Goal: Transaction & Acquisition: Register for event/course

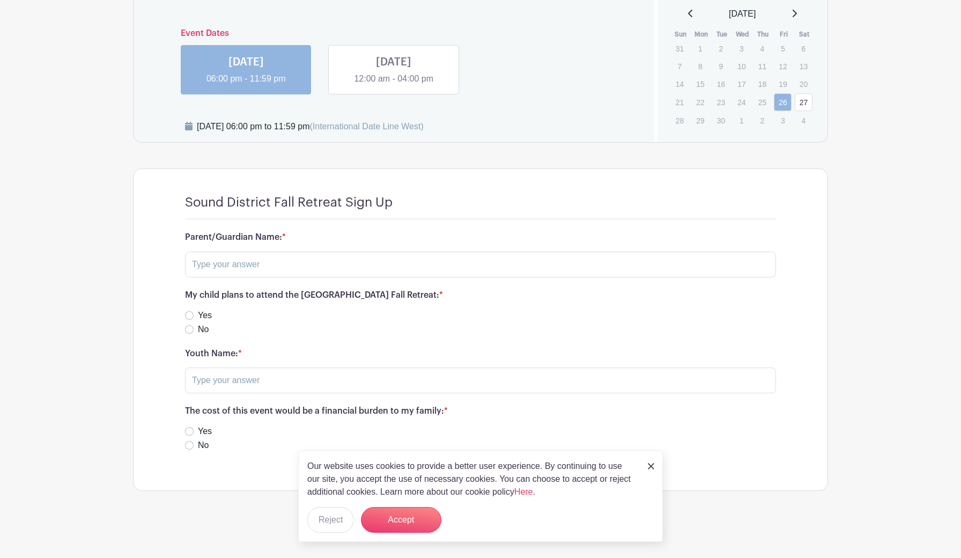
scroll to position [687, 0]
click at [282, 266] on input "text" at bounding box center [480, 266] width 591 height 26
type input "[PERSON_NAME]"
click at [190, 314] on input "Yes" at bounding box center [189, 316] width 9 height 9
radio input "true"
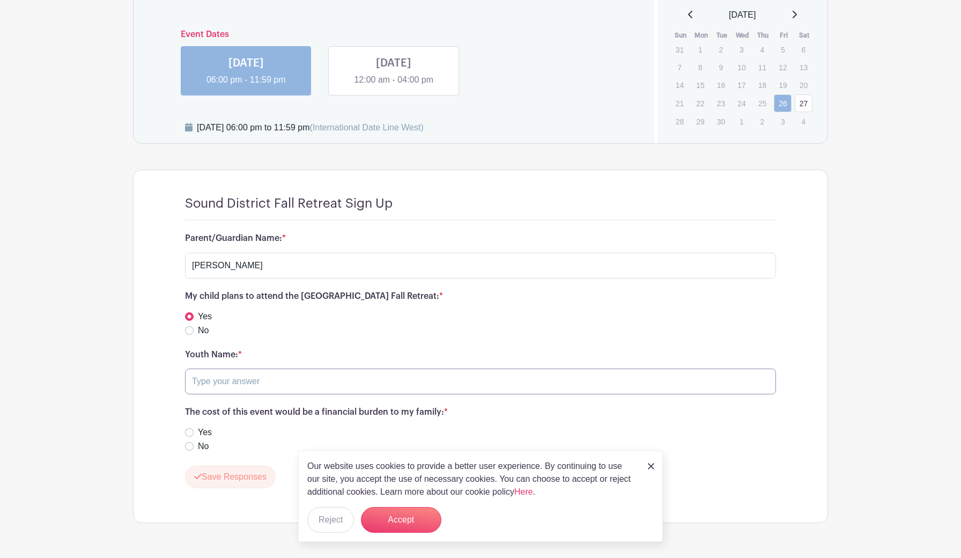
click at [220, 375] on input "text" at bounding box center [480, 381] width 591 height 26
type input "[PERSON_NAME]"
click at [390, 520] on button "Accept" at bounding box center [401, 520] width 80 height 26
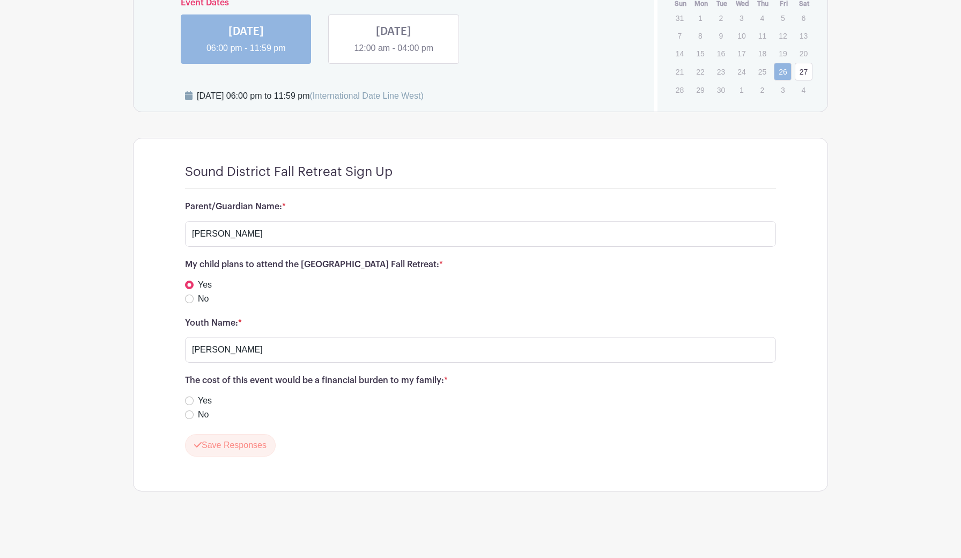
scroll to position [718, 0]
click at [190, 416] on input "No" at bounding box center [189, 415] width 9 height 9
radio input "true"
click at [211, 452] on button "Save Responses" at bounding box center [230, 445] width 91 height 23
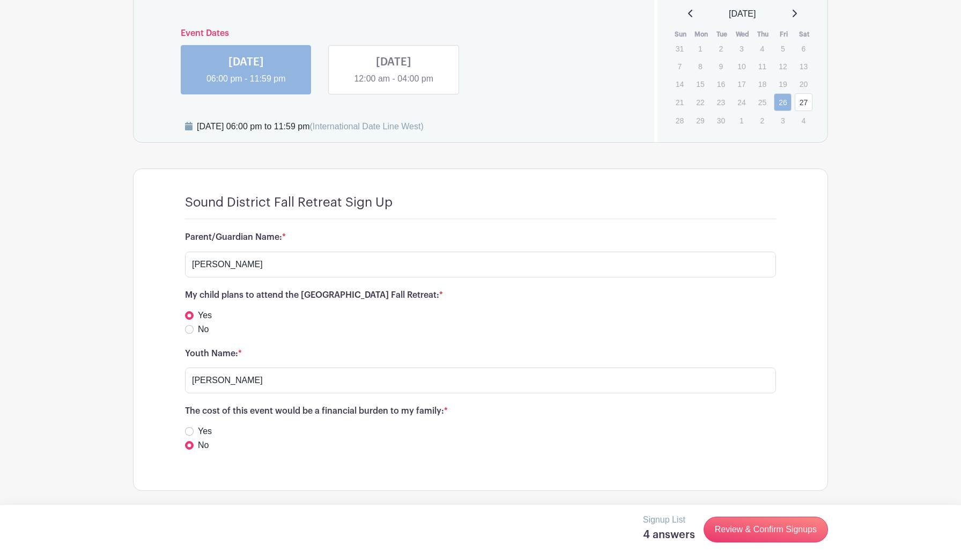
scroll to position [687, 0]
click at [741, 538] on link "Review & Confirm Signups" at bounding box center [766, 530] width 124 height 26
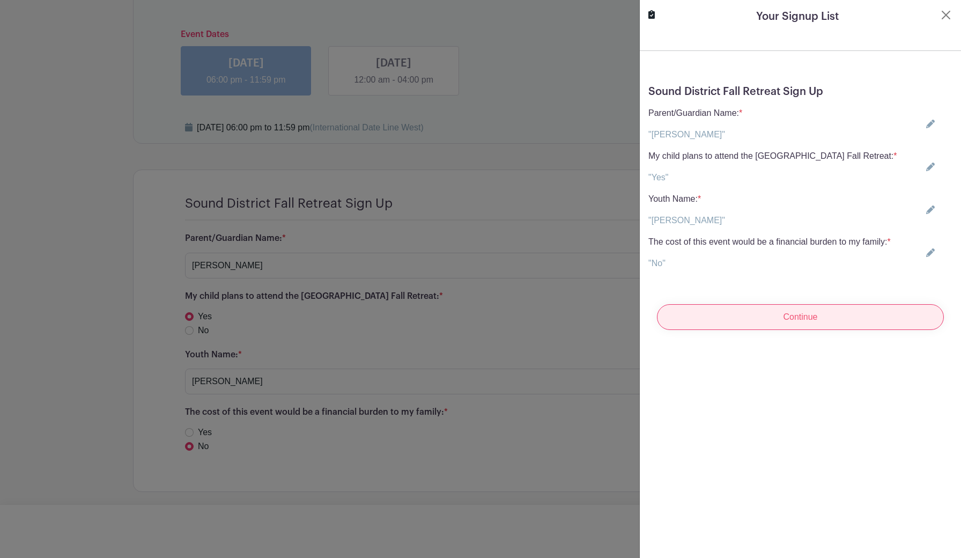
click at [770, 317] on input "Continue" at bounding box center [800, 317] width 287 height 26
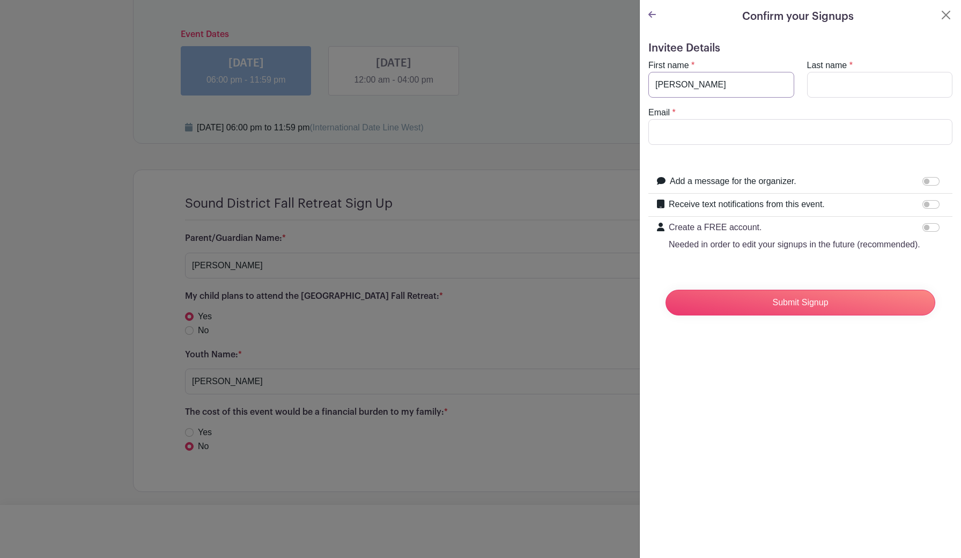
type input "[PERSON_NAME]"
type input "[EMAIL_ADDRESS][DOMAIN_NAME]"
click at [929, 205] on input "Receive text notifications from this event." at bounding box center [931, 204] width 17 height 9
checkbox input "true"
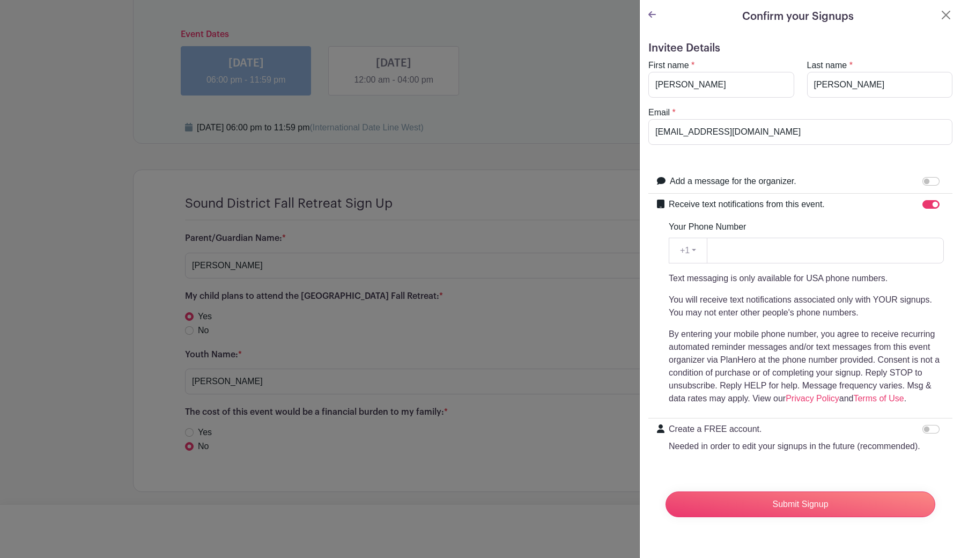
click at [793, 237] on div "Your Phone Number +1 +1 Text messaging is only available for USA phone numbers.…" at bounding box center [806, 312] width 275 height 185
type input "7324840433"
click at [784, 503] on input "Submit Signup" at bounding box center [801, 504] width 270 height 26
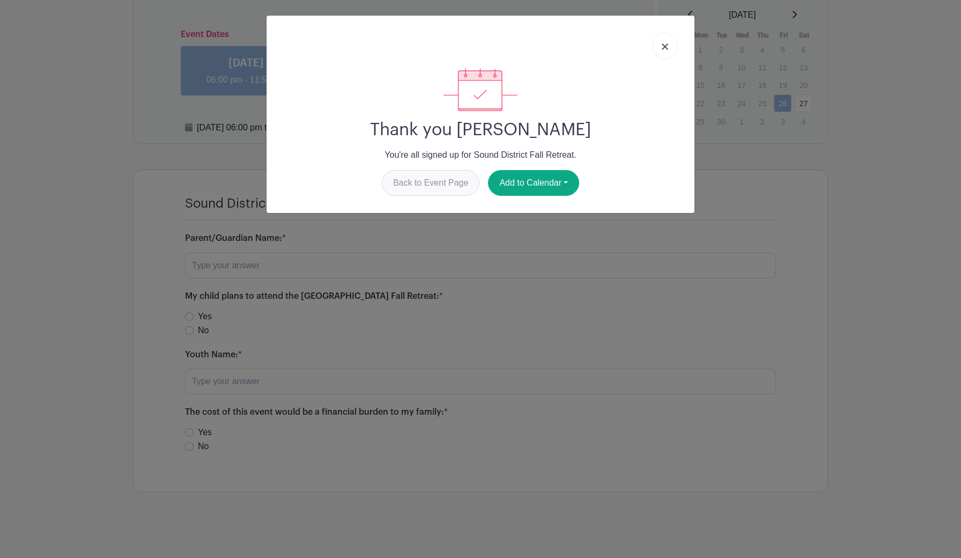
click at [452, 179] on link "Back to Event Page" at bounding box center [431, 183] width 98 height 26
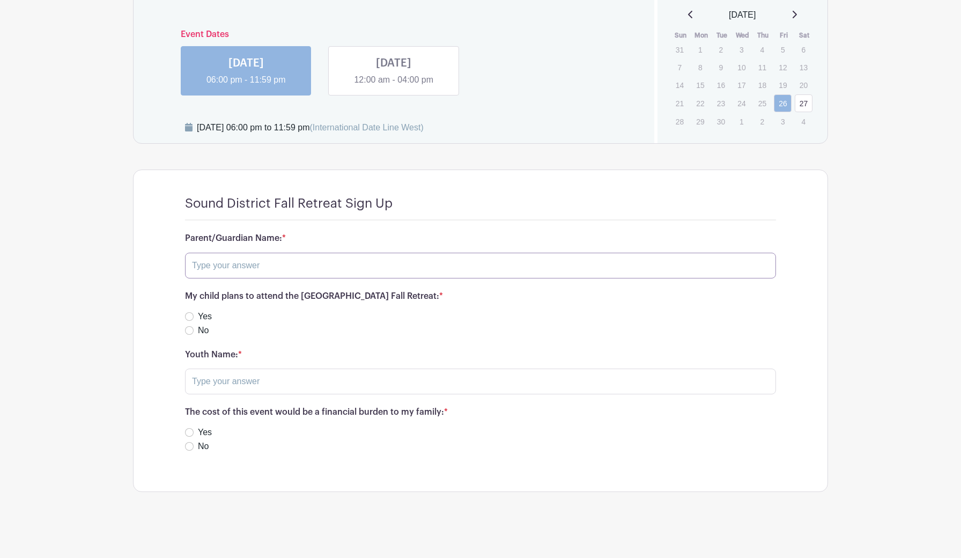
click at [371, 265] on input "text" at bounding box center [480, 266] width 591 height 26
type input "S"
type input "[PERSON_NAME]"
click at [196, 315] on div "Yes" at bounding box center [480, 316] width 591 height 13
click at [193, 315] on input "Yes" at bounding box center [189, 316] width 9 height 9
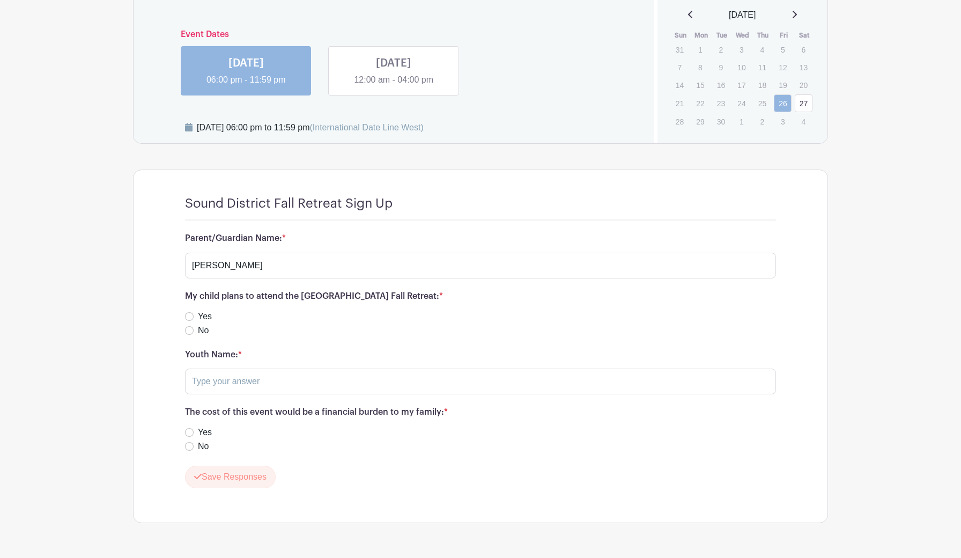
radio input "true"
click at [217, 383] on input "text" at bounding box center [480, 381] width 591 height 26
type input "[PERSON_NAME]"
click at [194, 451] on div "No" at bounding box center [480, 446] width 591 height 13
click at [189, 447] on input "No" at bounding box center [189, 446] width 9 height 9
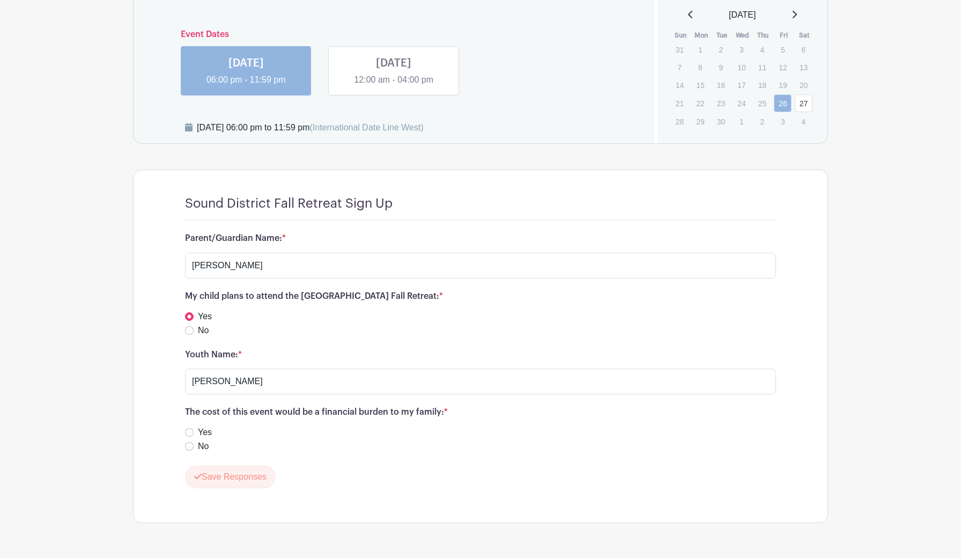
radio input "true"
click at [212, 480] on button "Save Responses" at bounding box center [230, 477] width 91 height 23
click at [729, 532] on link "Review & Confirm Signups" at bounding box center [766, 530] width 124 height 26
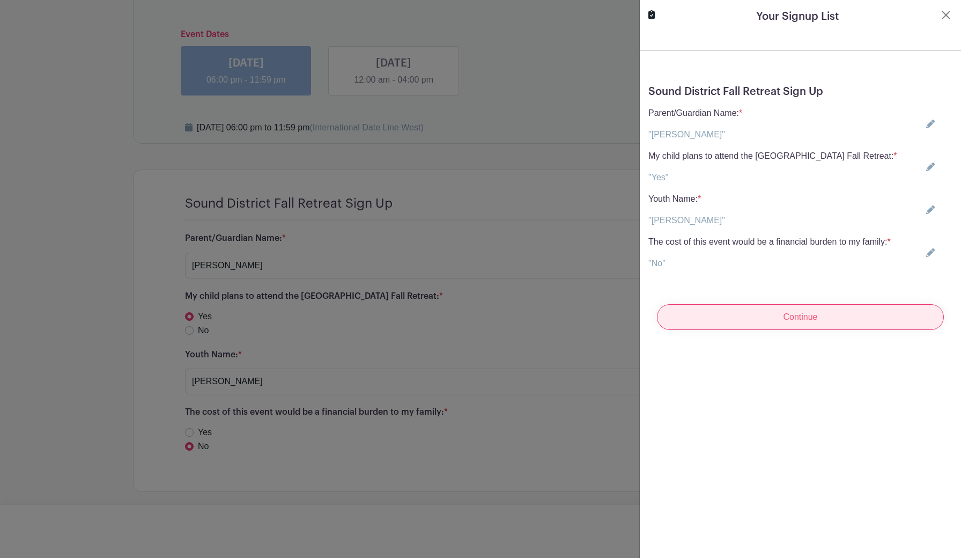
click at [783, 324] on input "Continue" at bounding box center [800, 317] width 287 height 26
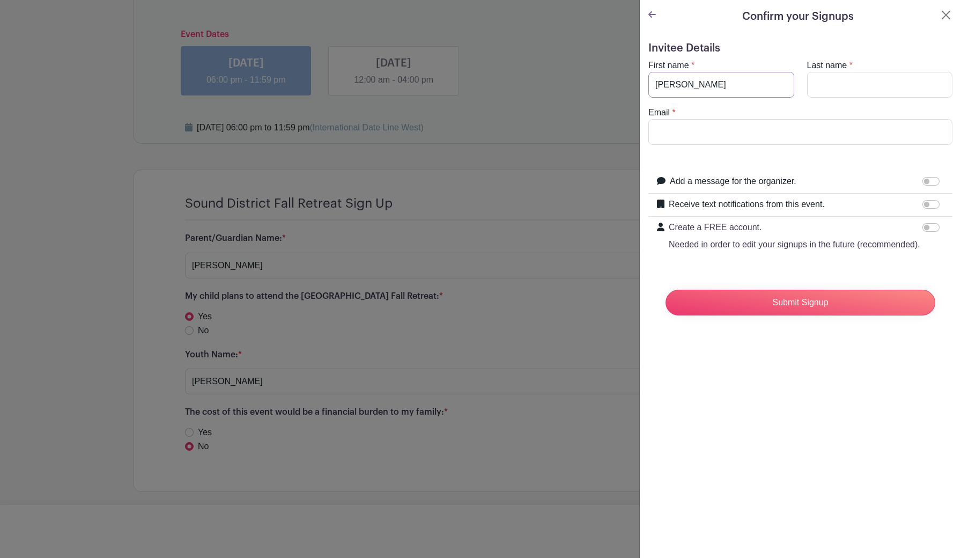
type input "[PERSON_NAME]"
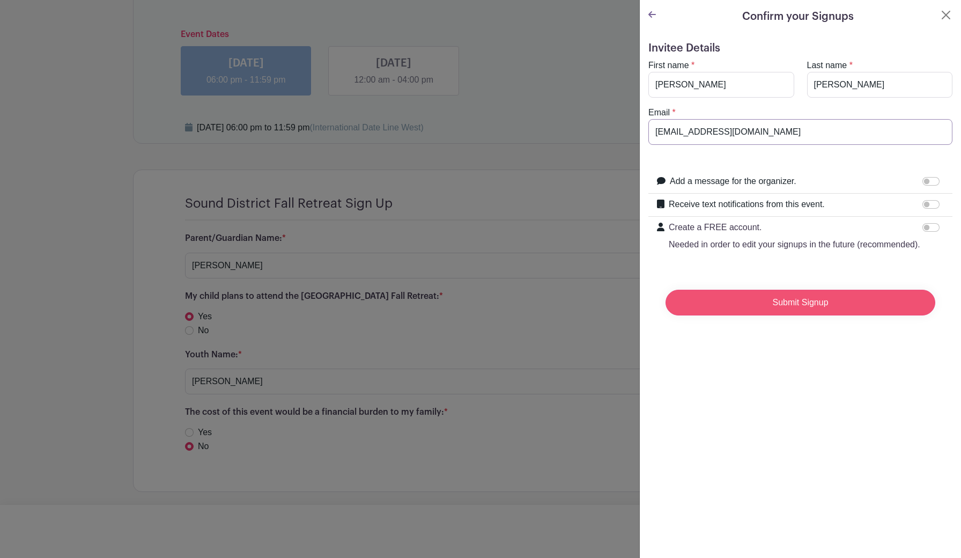
type input "[EMAIL_ADDRESS][DOMAIN_NAME]"
click at [757, 304] on input "Submit Signup" at bounding box center [801, 303] width 270 height 26
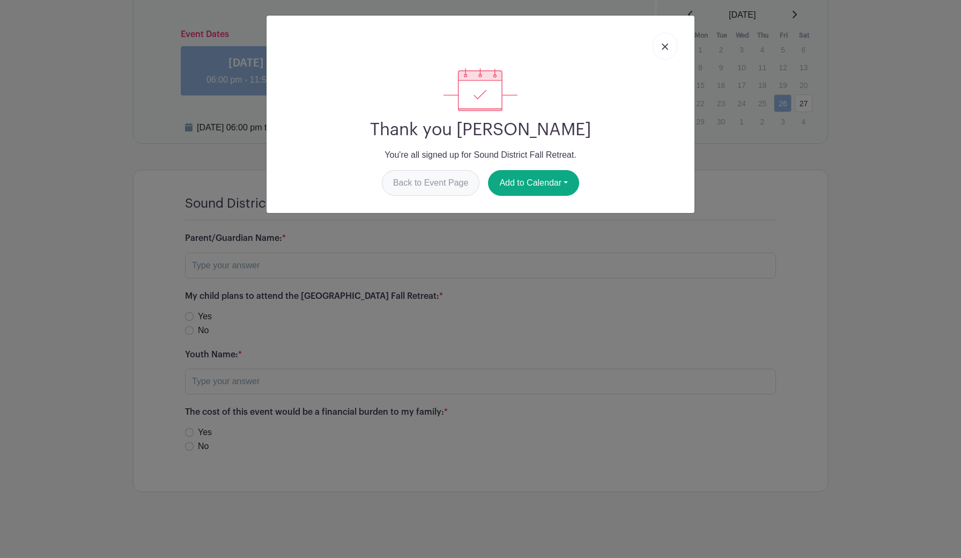
click at [434, 190] on link "Back to Event Page" at bounding box center [431, 183] width 98 height 26
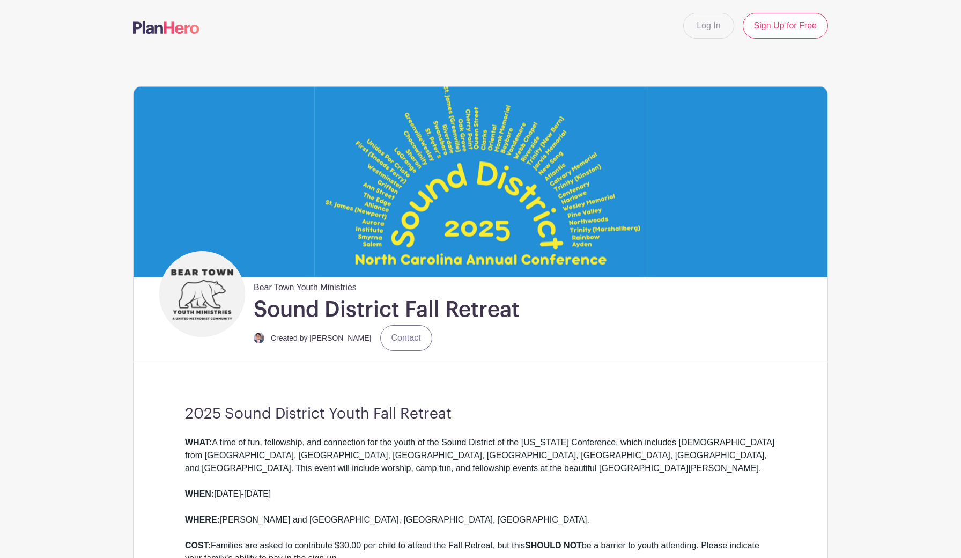
scroll to position [0, 0]
